Goal: Task Accomplishment & Management: Manage account settings

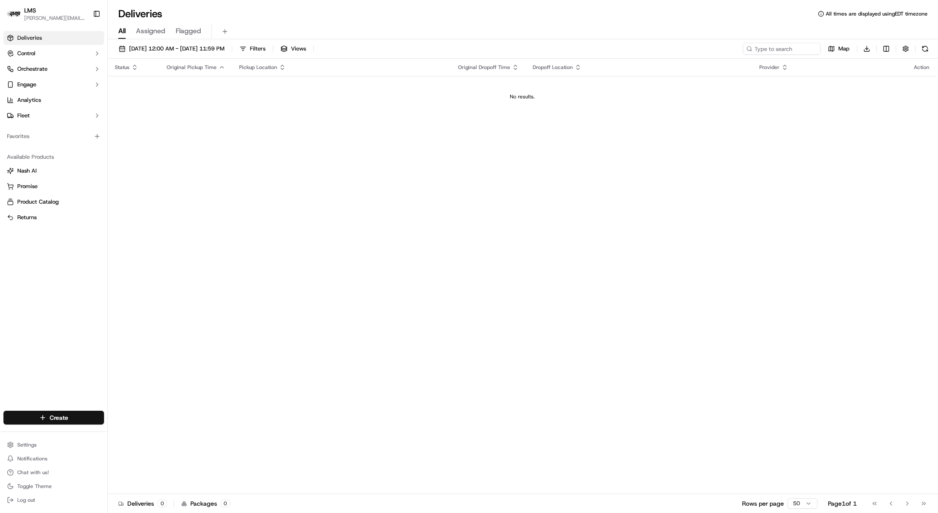
click at [257, 158] on div "Status Original Pickup Time Pickup Location Original Dropoff Time Dropoff Locat…" at bounding box center [522, 277] width 829 height 436
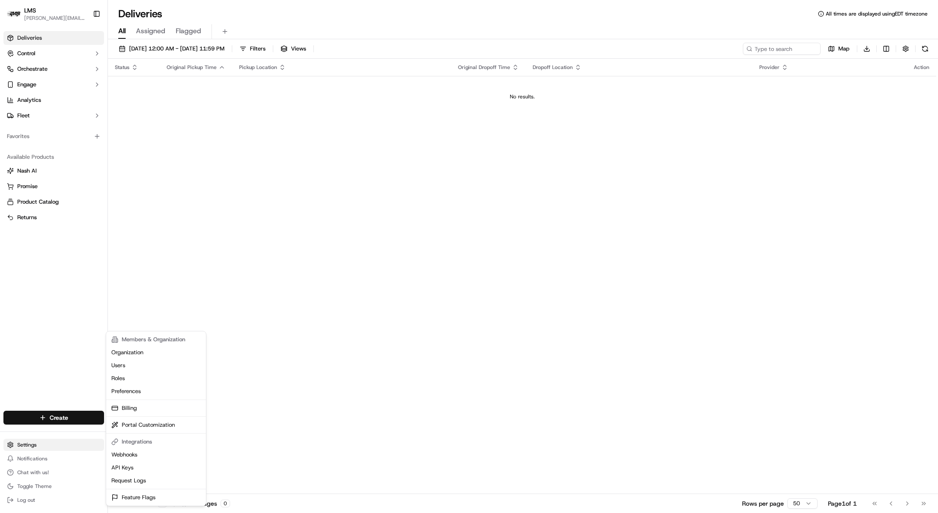
click at [20, 444] on html "LMS doug@lastmile.us Toggle Sidebar Deliveries Control Orchestrate Engage Analy…" at bounding box center [469, 256] width 938 height 513
click at [135, 349] on link "Organization" at bounding box center [156, 352] width 96 height 13
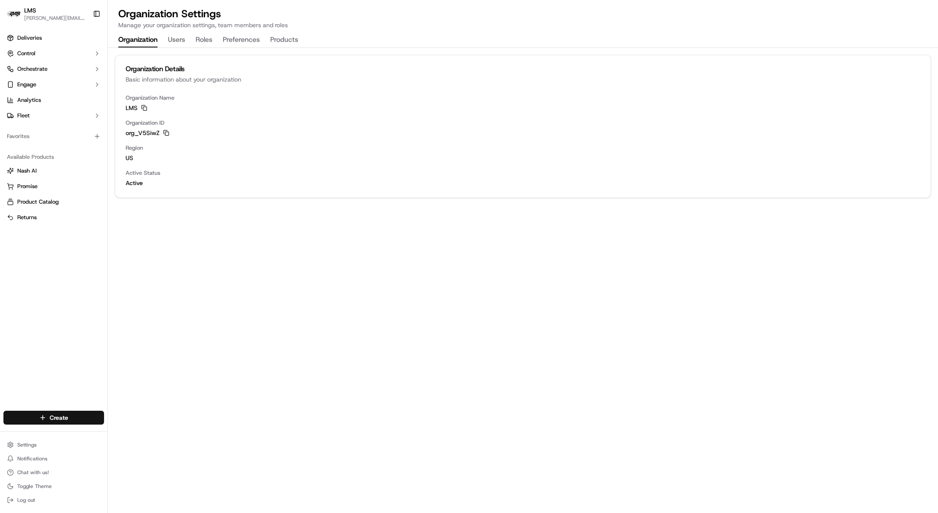
click at [124, 107] on div "Organization Name LMS Copy LMS Organization ID org_V5SiwZ Copy org_V5SiwZ Regio…" at bounding box center [523, 146] width 816 height 104
copy span "LMS"
click at [180, 42] on button "Users 2" at bounding box center [185, 40] width 35 height 15
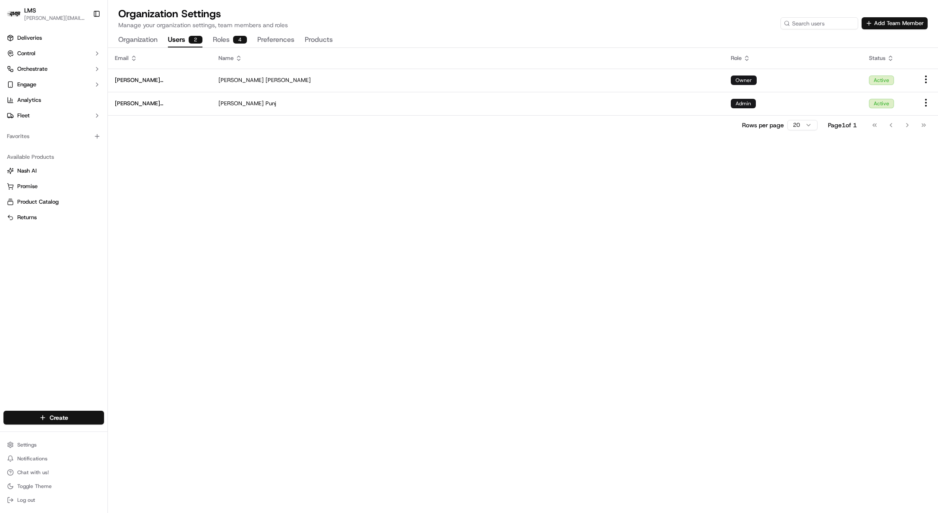
click at [180, 42] on button "Users 2" at bounding box center [185, 40] width 35 height 15
click at [878, 27] on button "Add Team Member" at bounding box center [895, 23] width 66 height 12
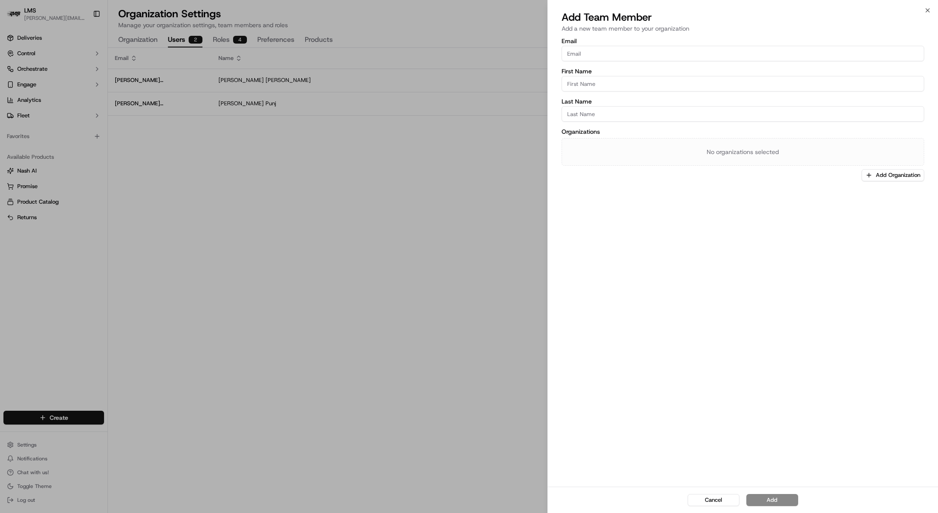
click at [635, 54] on input "Email" at bounding box center [743, 54] width 363 height 16
type input "[EMAIL_ADDRESS][DOMAIN_NAME]"
click at [594, 93] on div "Email tschwartz@transport-logic.com First Name Last Name Organizations No organ…" at bounding box center [743, 109] width 363 height 143
click at [596, 88] on input "First Name" at bounding box center [743, 84] width 363 height 16
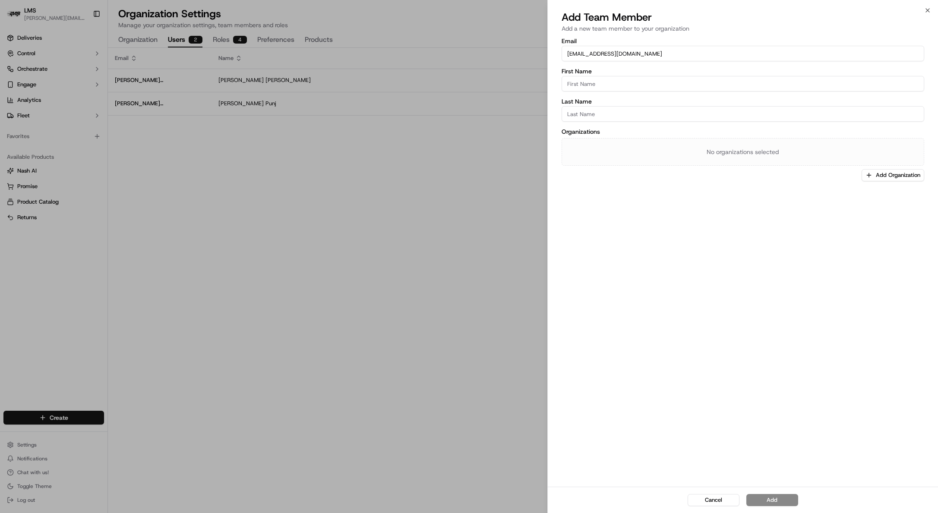
type input "[PERSON_NAME]"
click at [739, 152] on div "No organizations selected" at bounding box center [743, 152] width 363 height 28
click at [900, 177] on button "Add Organization" at bounding box center [893, 175] width 63 height 12
click at [833, 220] on span "LMS" at bounding box center [881, 221] width 106 height 8
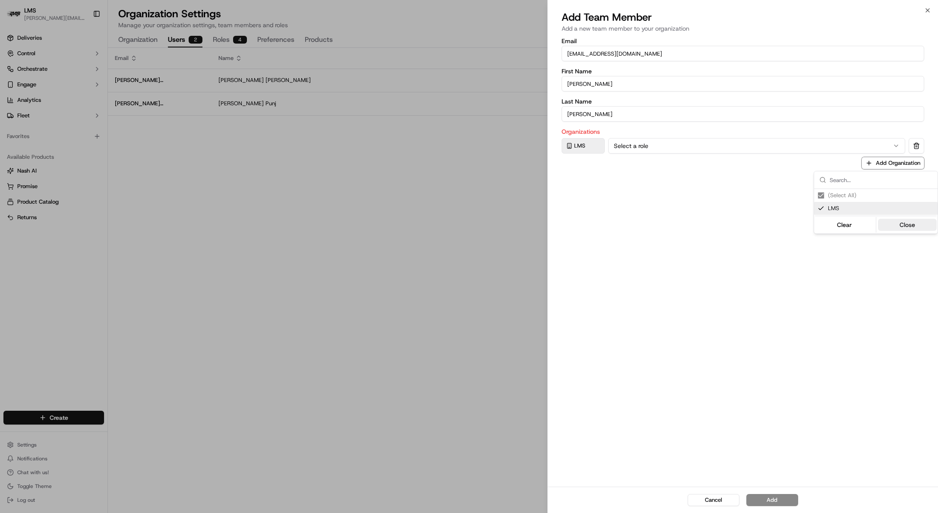
click at [912, 228] on button "Close" at bounding box center [907, 225] width 59 height 12
click at [761, 504] on div "Cancel Add" at bounding box center [743, 500] width 390 height 26
click at [634, 143] on button "Select a role" at bounding box center [756, 146] width 297 height 16
click at [766, 505] on button "Add" at bounding box center [773, 500] width 52 height 12
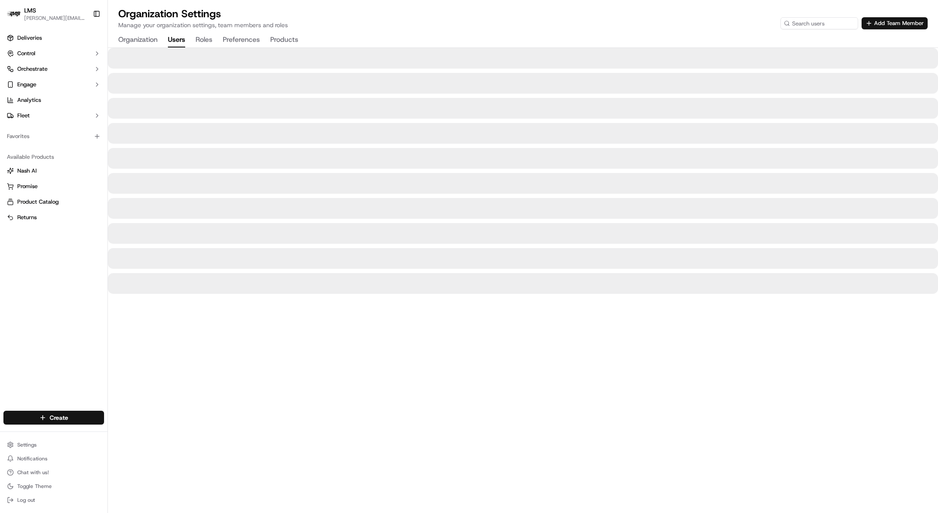
click at [176, 41] on button "Users" at bounding box center [176, 40] width 17 height 15
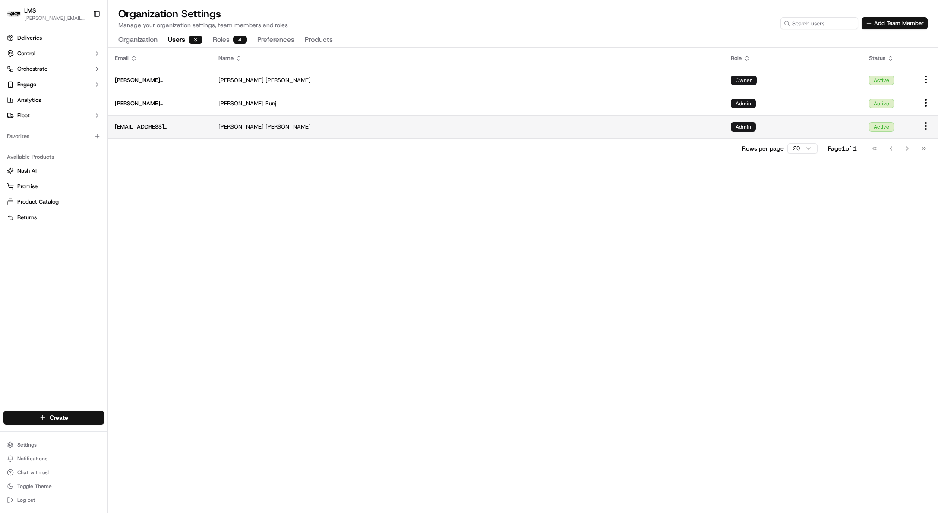
click at [190, 127] on span "[EMAIL_ADDRESS][DOMAIN_NAME]" at bounding box center [160, 127] width 90 height 8
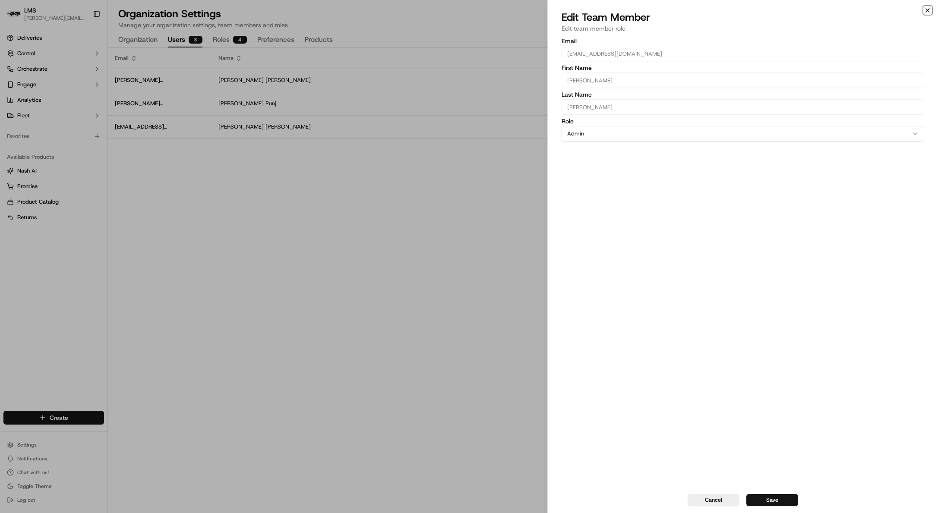
click at [929, 10] on icon "button" at bounding box center [928, 10] width 7 height 7
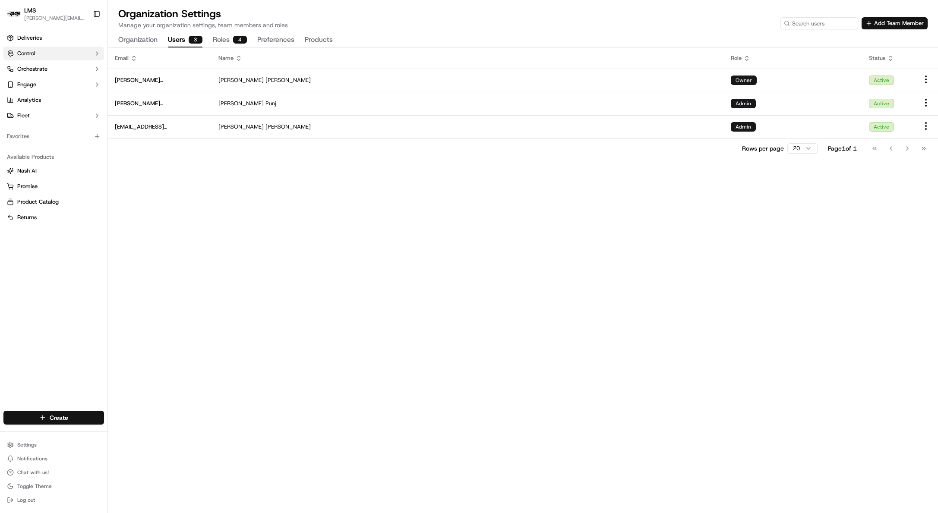
click at [41, 52] on button "Control" at bounding box center [53, 54] width 101 height 14
click at [22, 67] on span "Providers" at bounding box center [29, 67] width 24 height 8
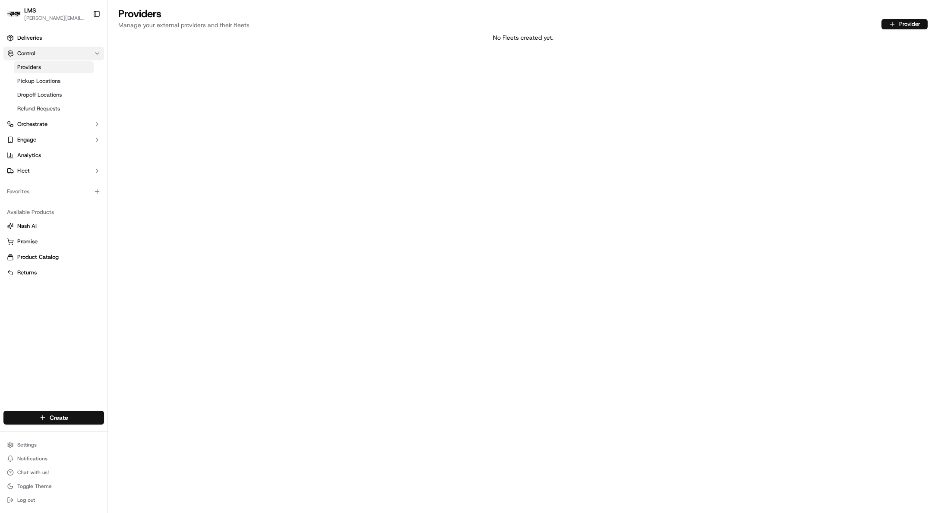
click at [24, 50] on span "Control" at bounding box center [26, 54] width 18 height 8
